Goal: Task Accomplishment & Management: Manage account settings

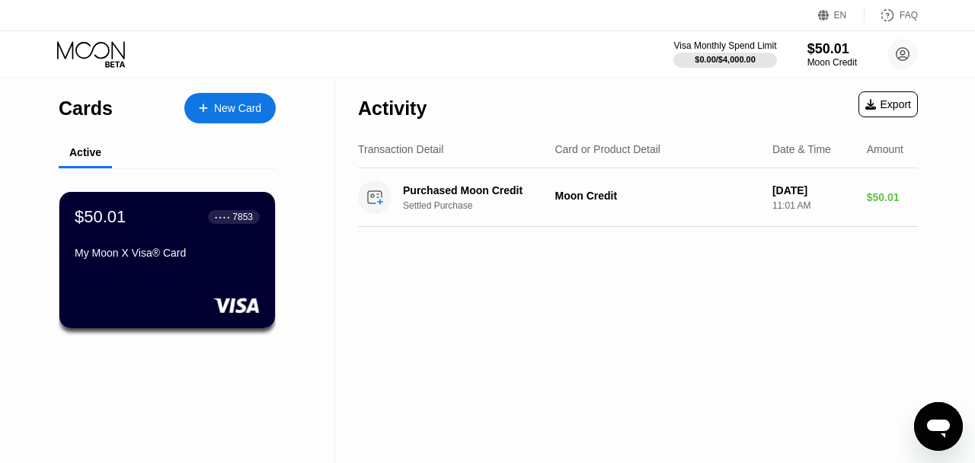
click at [887, 112] on div "Export" at bounding box center [887, 104] width 59 height 26
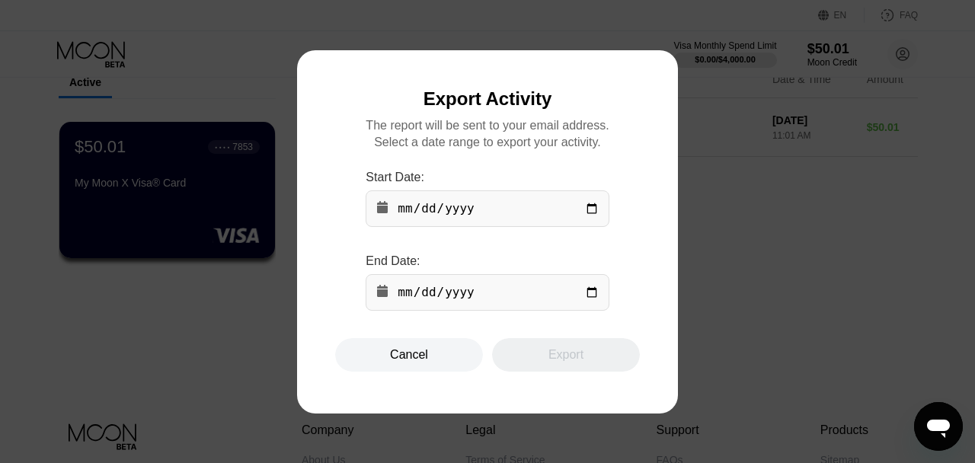
scroll to position [30, 0]
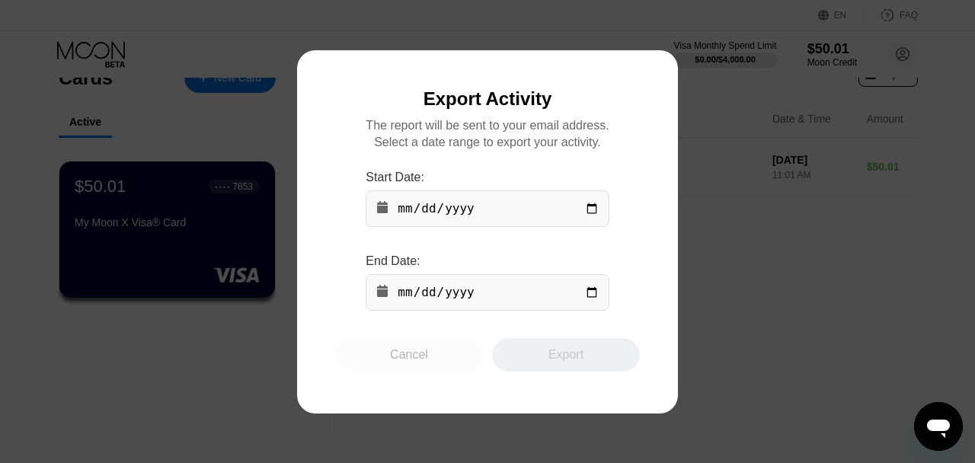
click at [417, 355] on div "Cancel" at bounding box center [409, 354] width 38 height 15
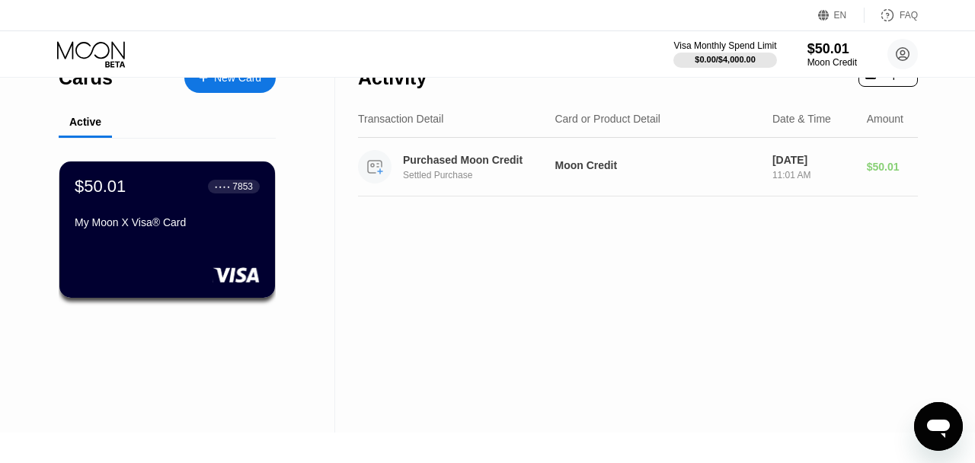
click at [752, 168] on div "Moon Credit" at bounding box center [656, 165] width 205 height 12
click at [498, 177] on div "Settled Purchase" at bounding box center [486, 175] width 166 height 11
click at [459, 174] on div "Settled Purchase" at bounding box center [486, 175] width 166 height 11
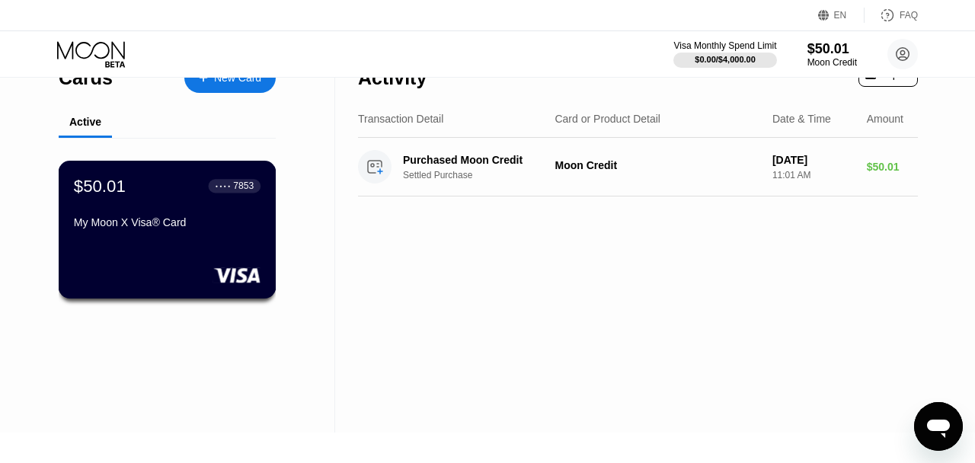
click at [230, 222] on div "My Moon X Visa® Card" at bounding box center [167, 222] width 187 height 12
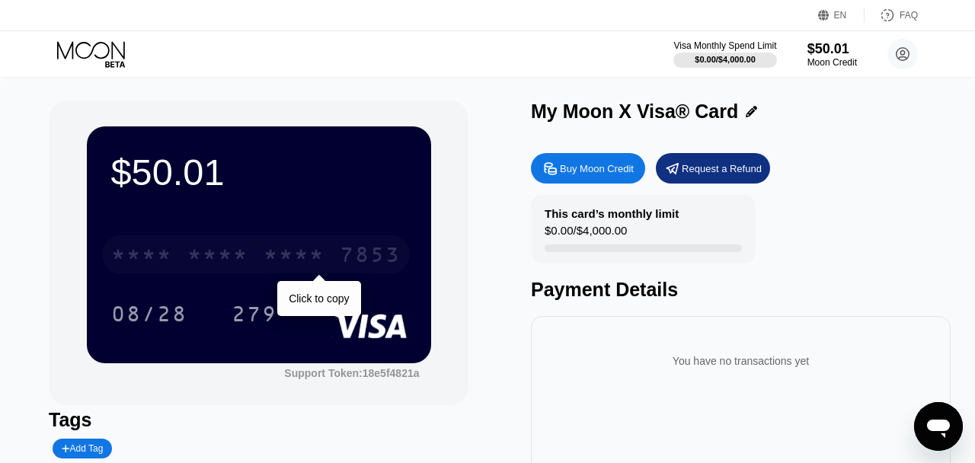
click at [221, 257] on div "* * * *" at bounding box center [217, 256] width 61 height 24
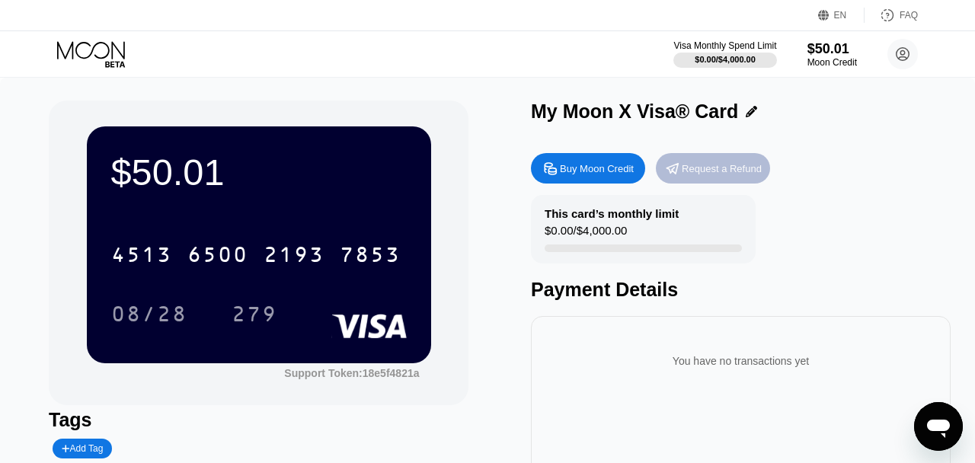
click at [730, 168] on div "Request a Refund" at bounding box center [722, 168] width 80 height 13
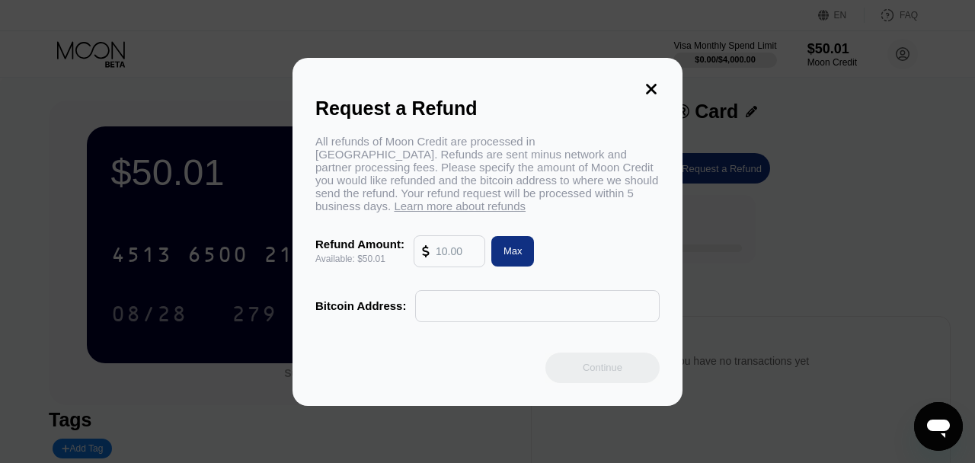
click at [522, 257] on div "Max" at bounding box center [512, 250] width 19 height 13
type input "50.01"
paste input "bc1qawtlnujd9w0xyta995y72u9ryq8h2ah50zlkzu"
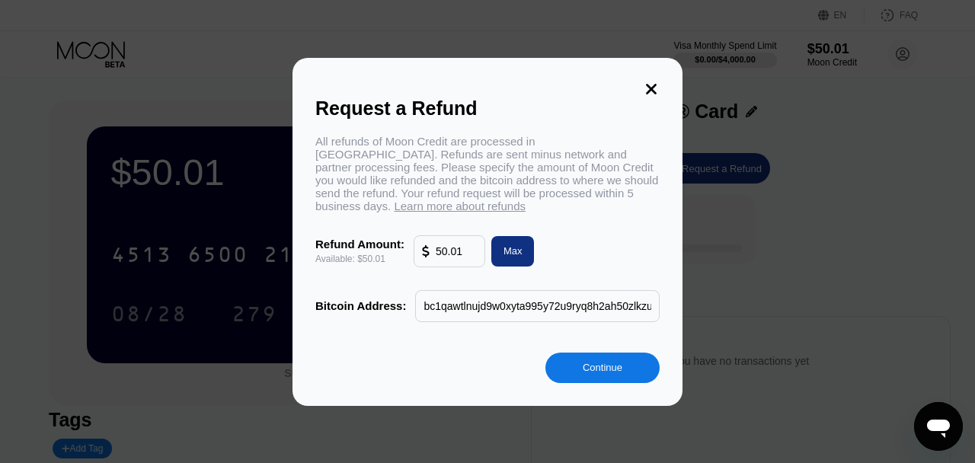
type input "bc1qawtlnujd9w0xyta995y72u9ryq8h2ah50zlkzu"
click at [598, 363] on div "Continue" at bounding box center [603, 367] width 40 height 13
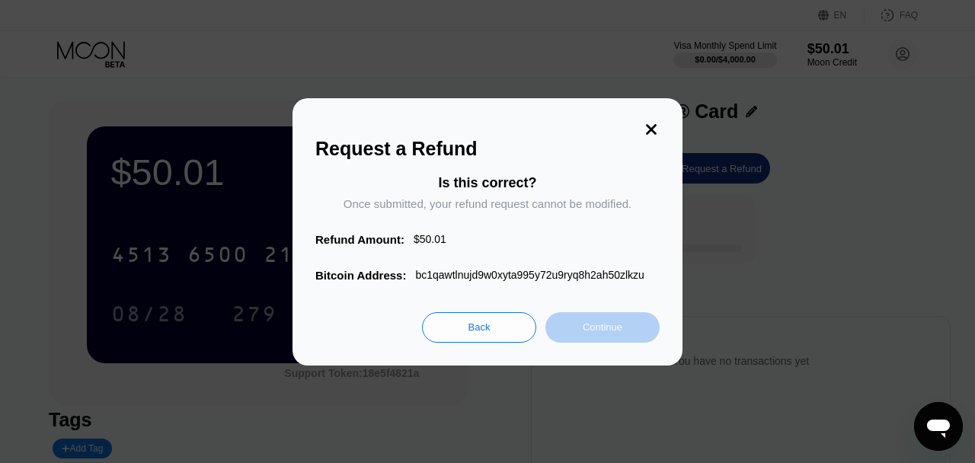
click at [589, 324] on div "Continue" at bounding box center [603, 327] width 40 height 13
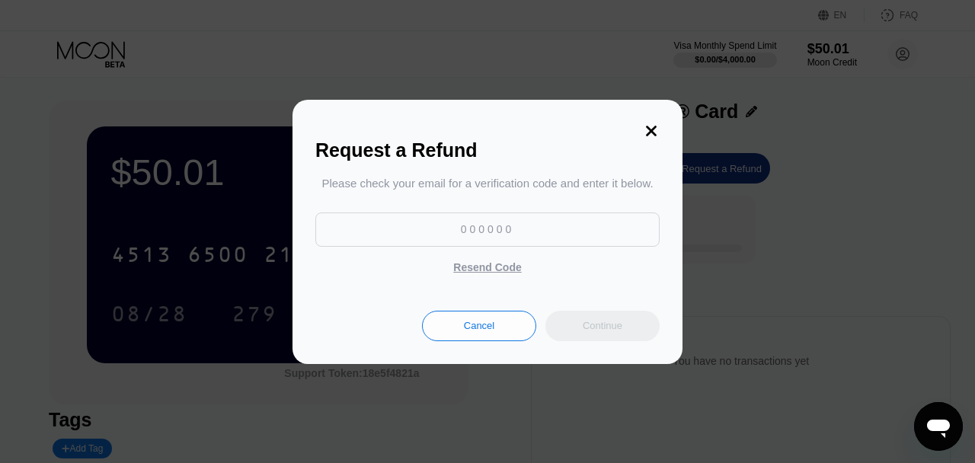
click at [474, 236] on input at bounding box center [487, 229] width 344 height 34
paste input "559974"
type input "559974"
click at [595, 321] on div "Continue" at bounding box center [603, 325] width 40 height 13
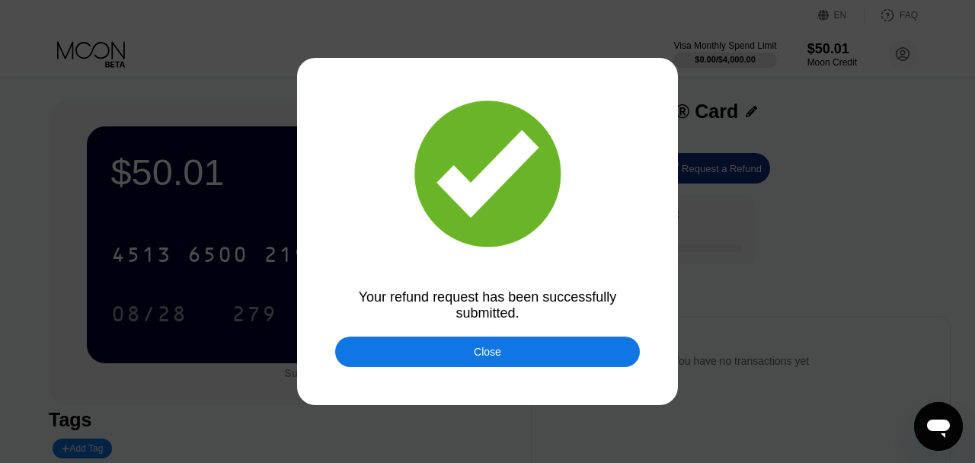
click at [572, 346] on div "Close" at bounding box center [487, 352] width 305 height 30
